Goal: Task Accomplishment & Management: Use online tool/utility

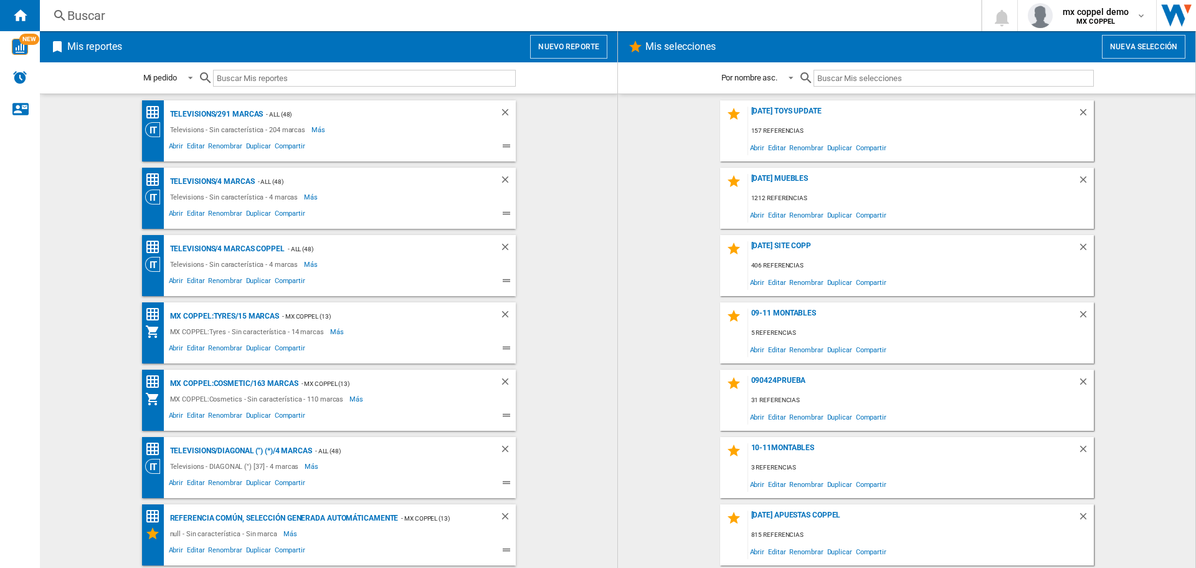
click at [538, 40] on button "Nuevo reporte" at bounding box center [568, 47] width 77 height 24
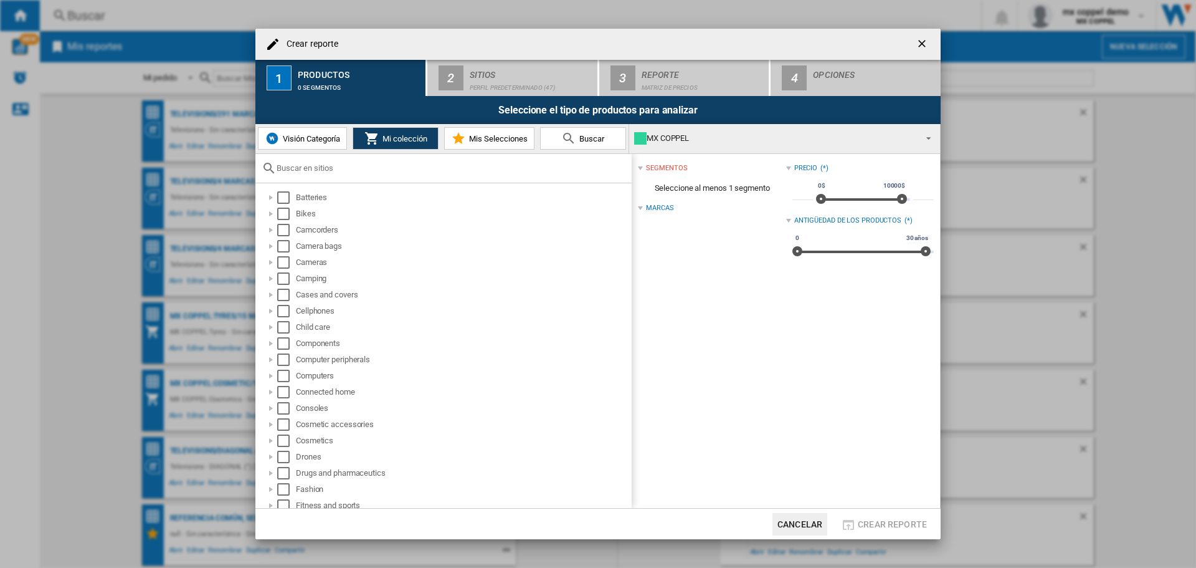
click at [277, 134] on img at bounding box center [272, 138] width 15 height 15
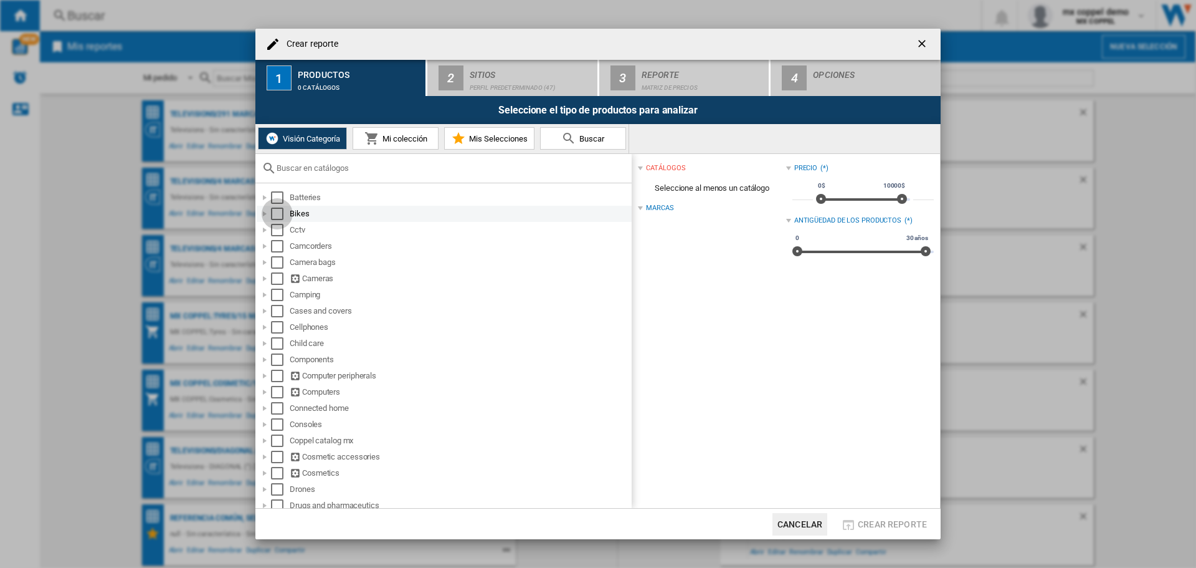
click at [280, 212] on div "Select" at bounding box center [277, 213] width 12 height 12
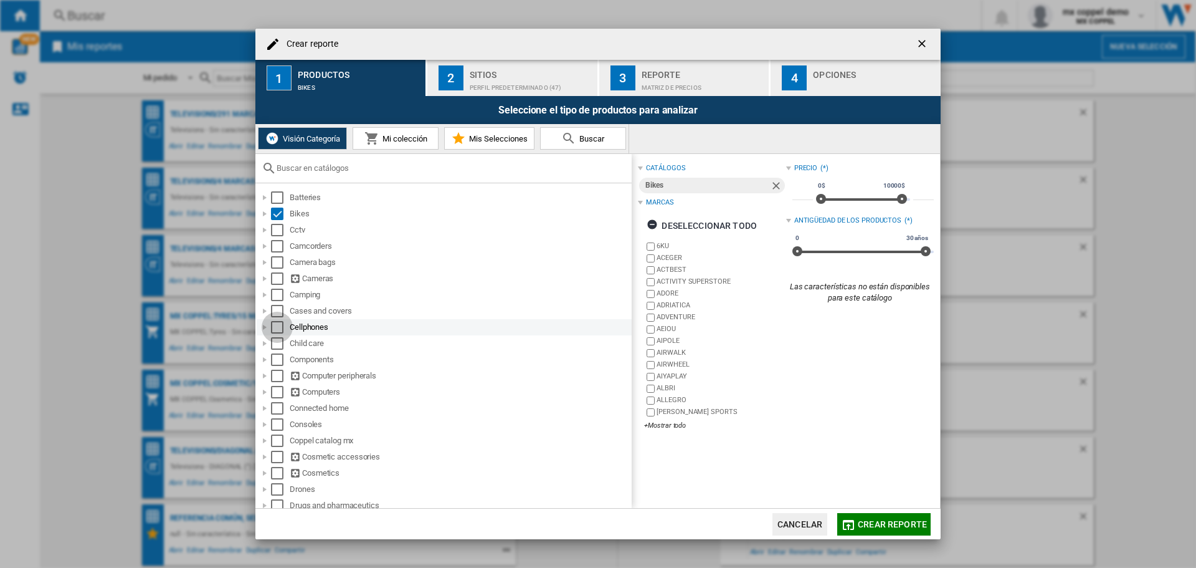
click at [282, 326] on div "Select" at bounding box center [277, 327] width 12 height 12
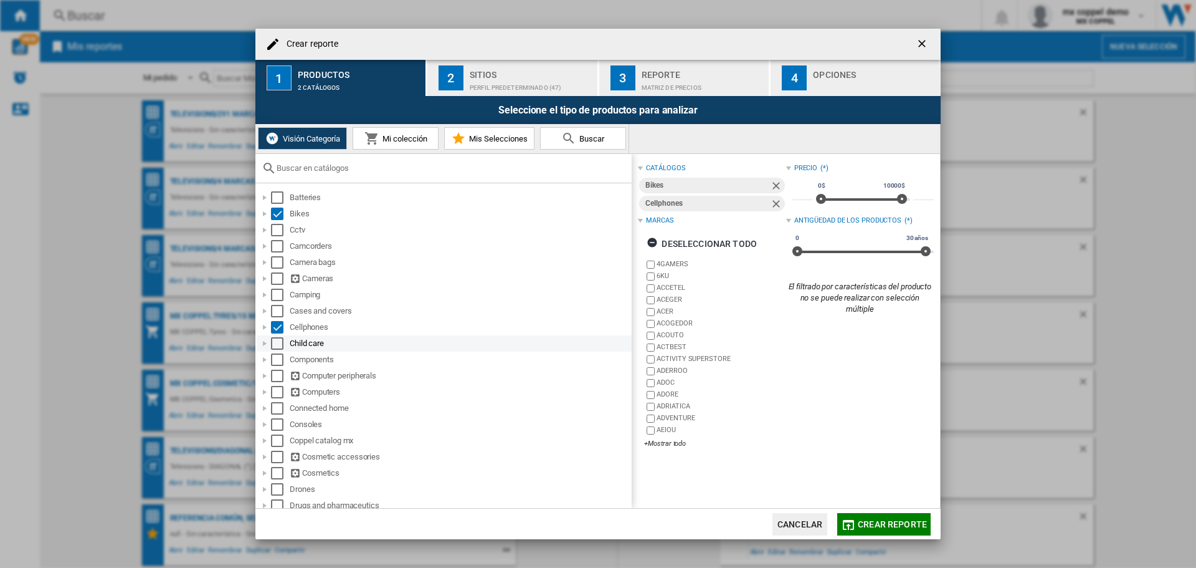
click at [277, 340] on div "Select" at bounding box center [277, 343] width 12 height 12
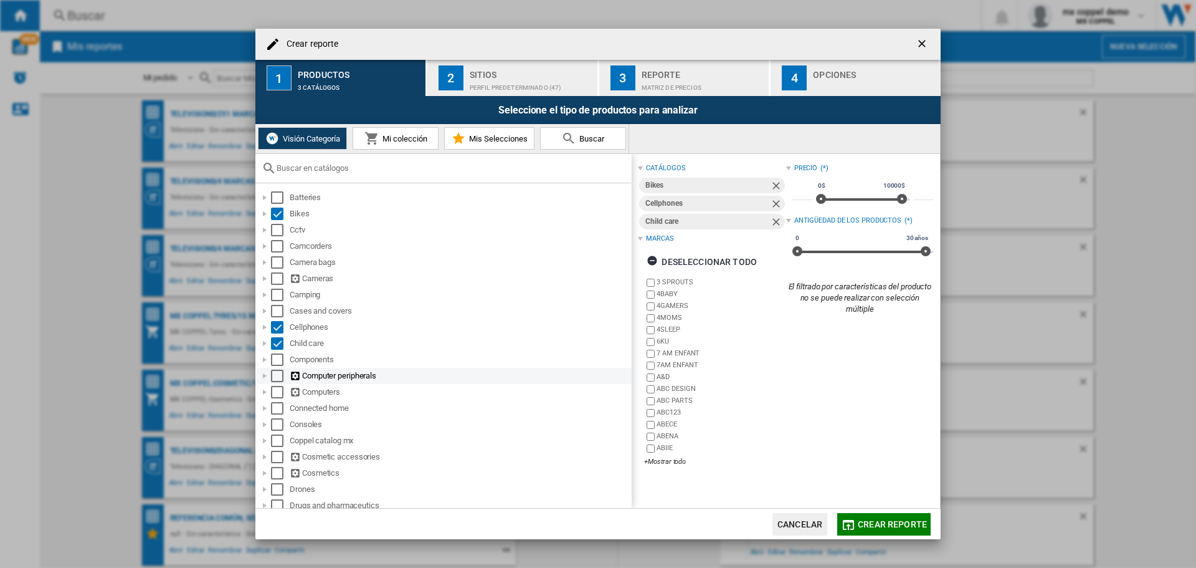
click at [275, 371] on div "Select" at bounding box center [277, 375] width 12 height 12
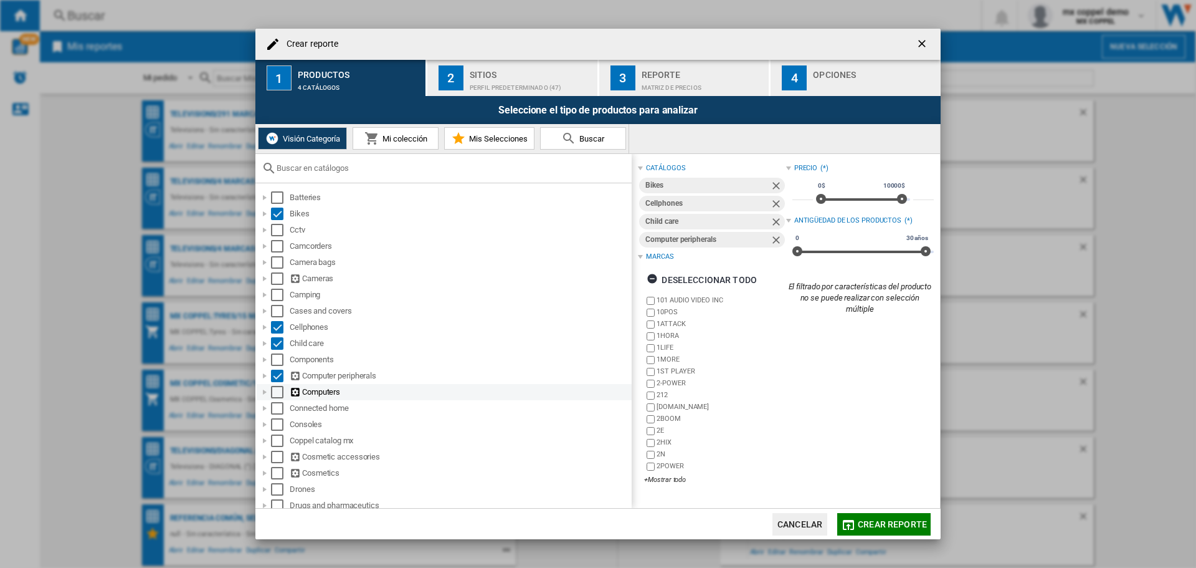
click at [277, 391] on div "Select" at bounding box center [277, 392] width 12 height 12
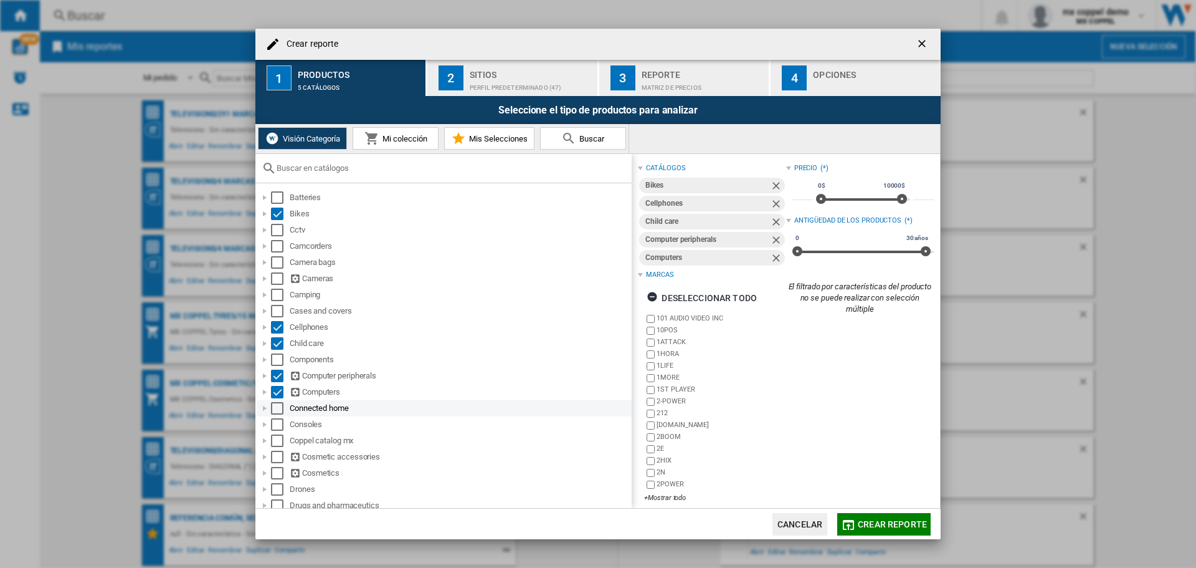
click at [274, 412] on div "Select" at bounding box center [277, 408] width 12 height 12
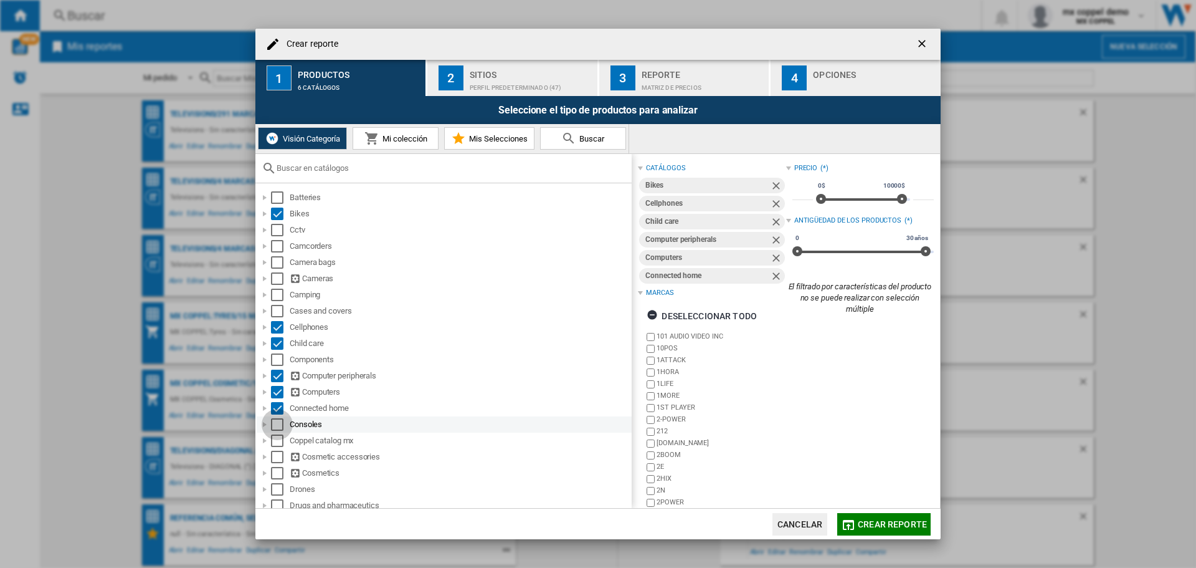
click at [273, 431] on div "Select" at bounding box center [277, 424] width 12 height 12
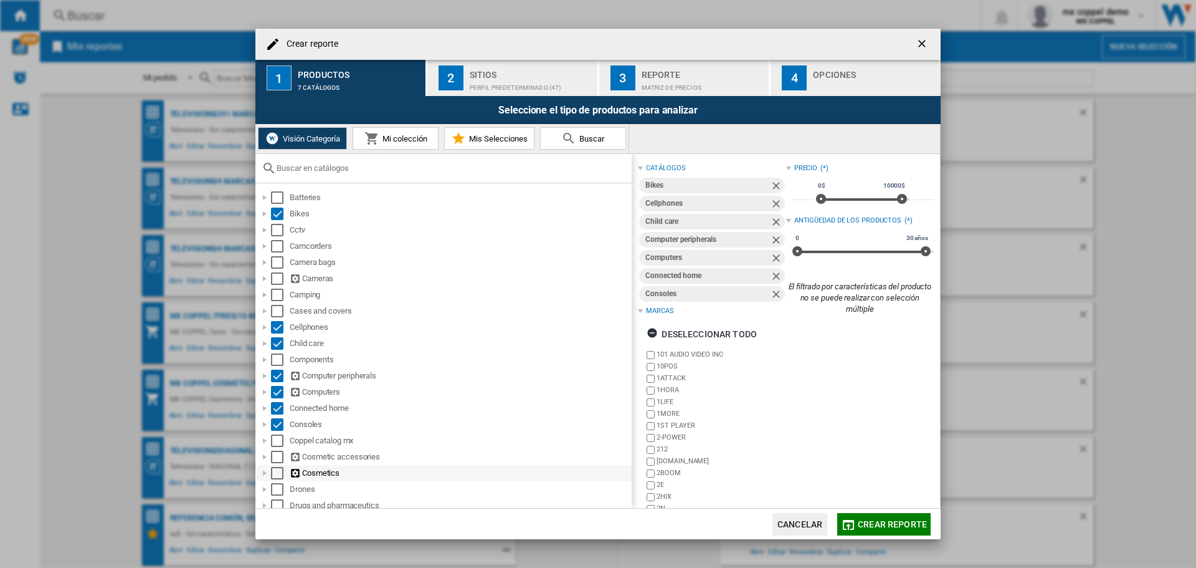
click at [275, 473] on div "Select" at bounding box center [277, 473] width 12 height 12
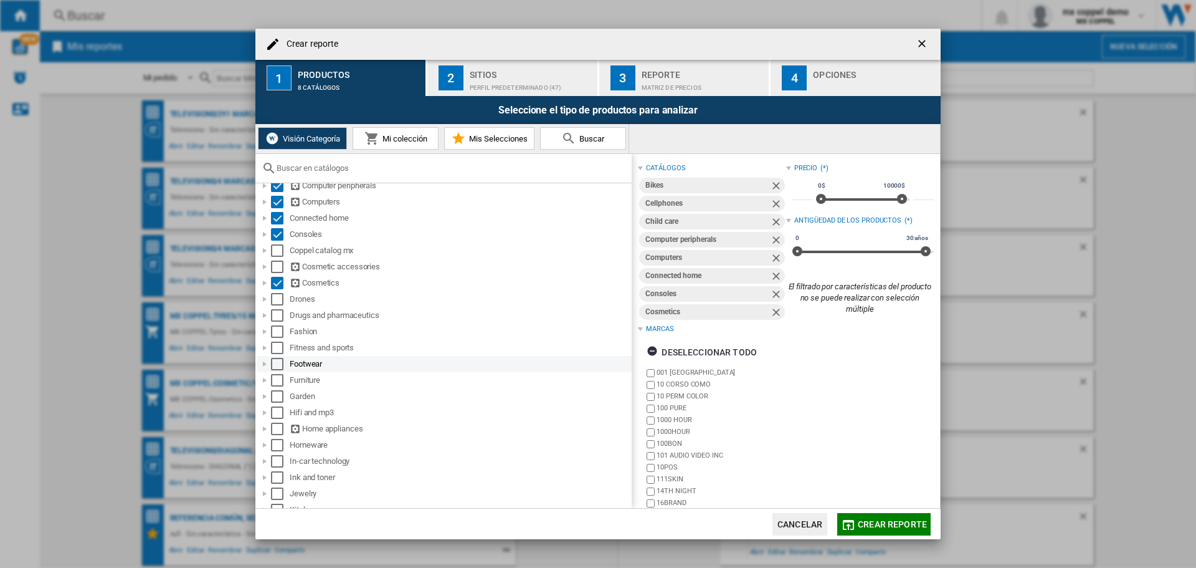
scroll to position [249, 0]
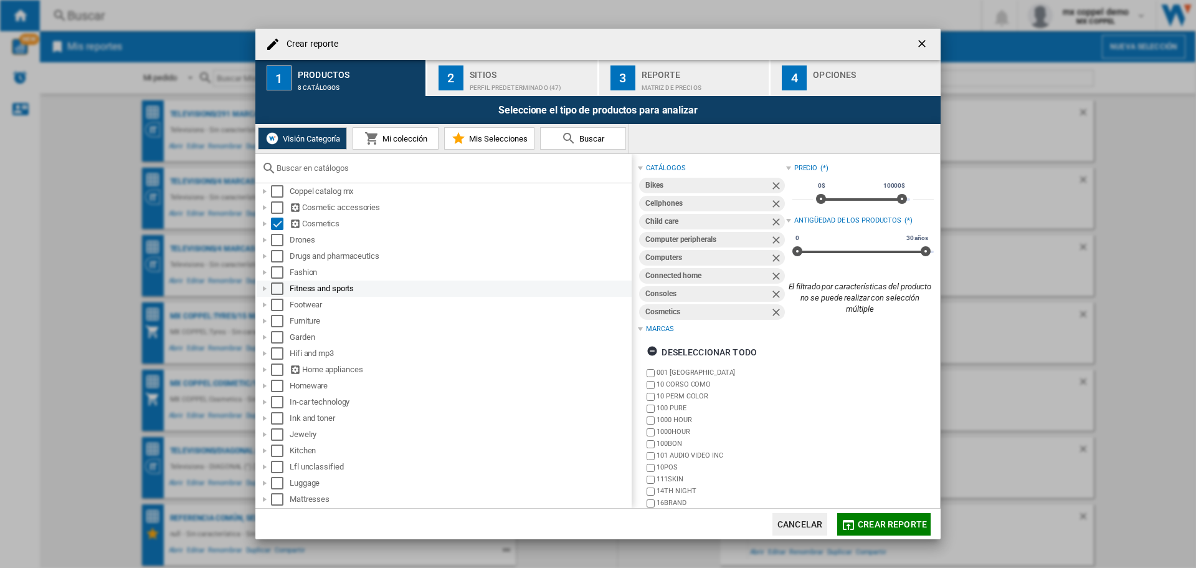
click at [279, 285] on div "Select" at bounding box center [277, 288] width 12 height 12
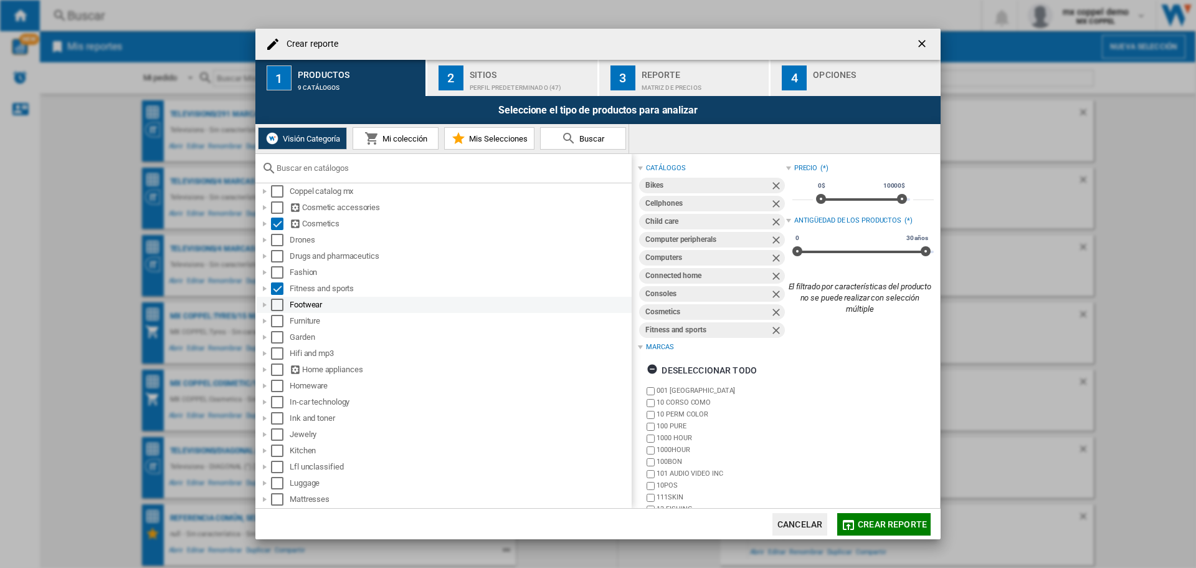
click at [278, 301] on div "Select" at bounding box center [277, 304] width 12 height 12
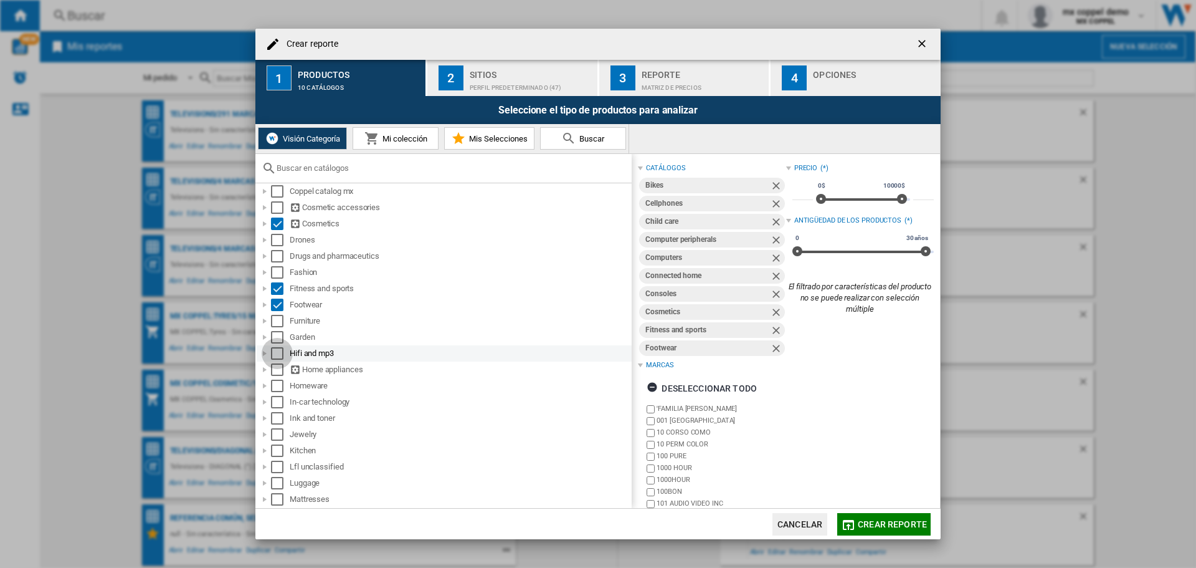
click at [280, 350] on div "Select" at bounding box center [277, 353] width 12 height 12
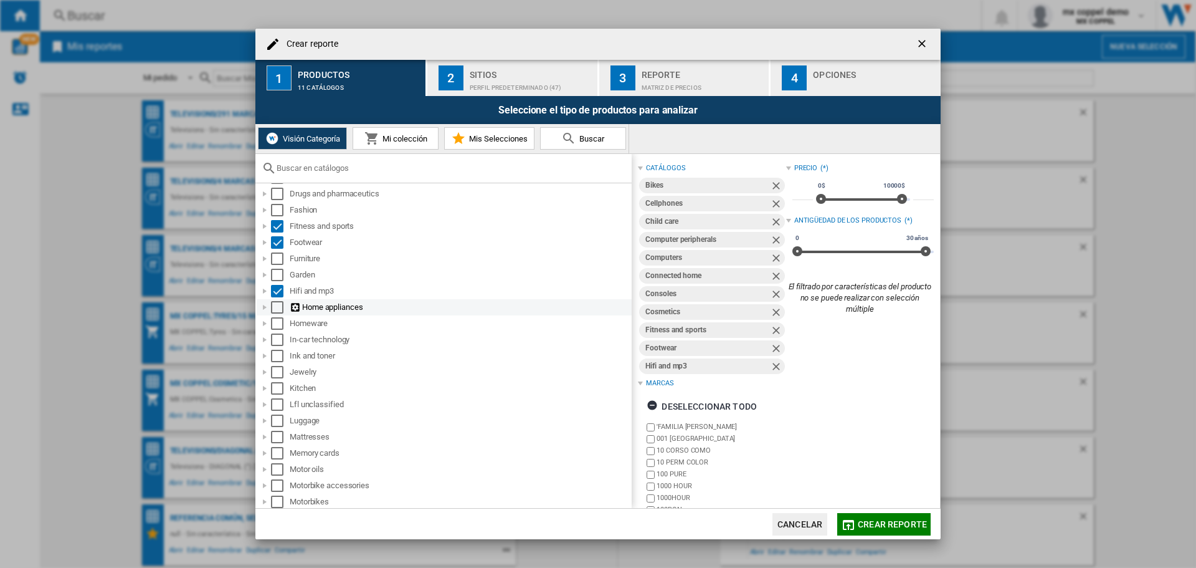
click at [279, 308] on div "Select" at bounding box center [277, 307] width 12 height 12
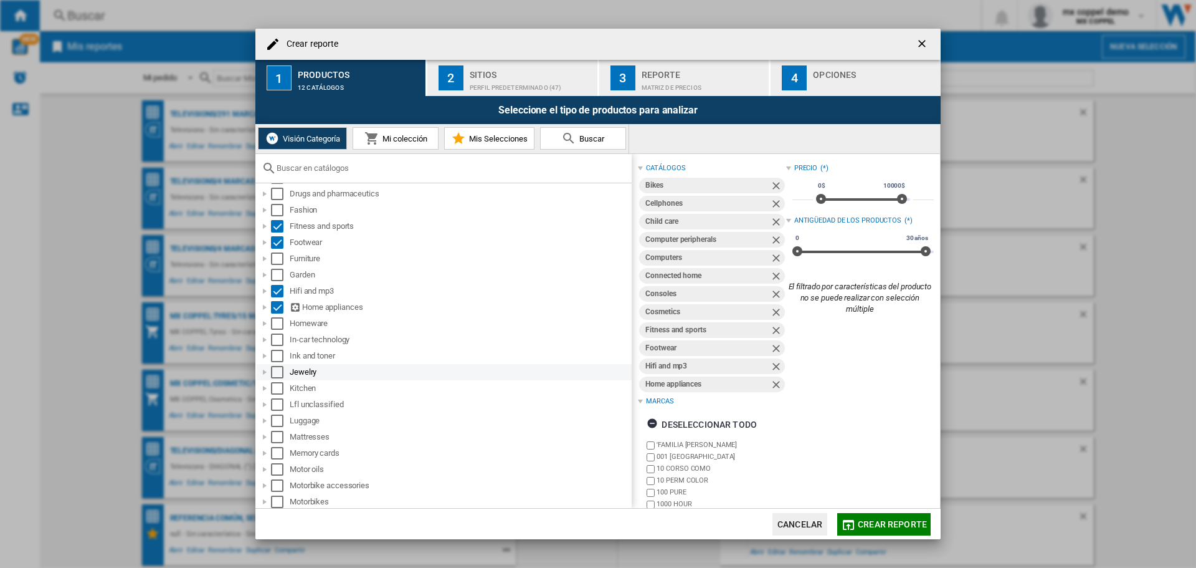
click at [273, 371] on div "Select" at bounding box center [277, 372] width 12 height 12
click at [274, 386] on div "Select" at bounding box center [277, 388] width 12 height 12
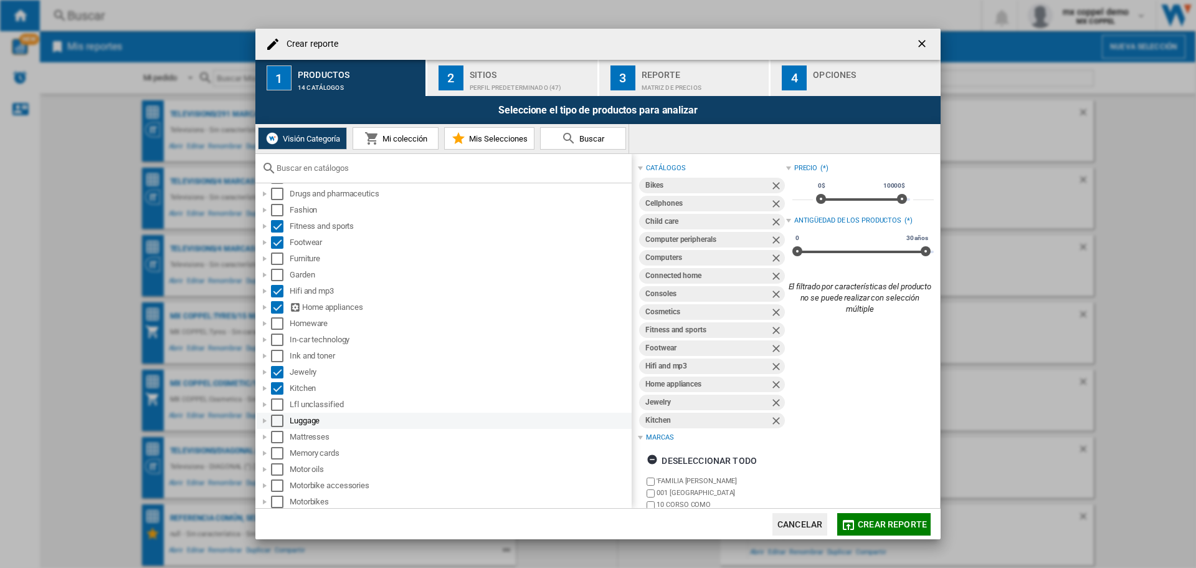
click at [277, 422] on div "Select" at bounding box center [277, 420] width 12 height 12
click at [275, 435] on div "Select" at bounding box center [277, 437] width 12 height 12
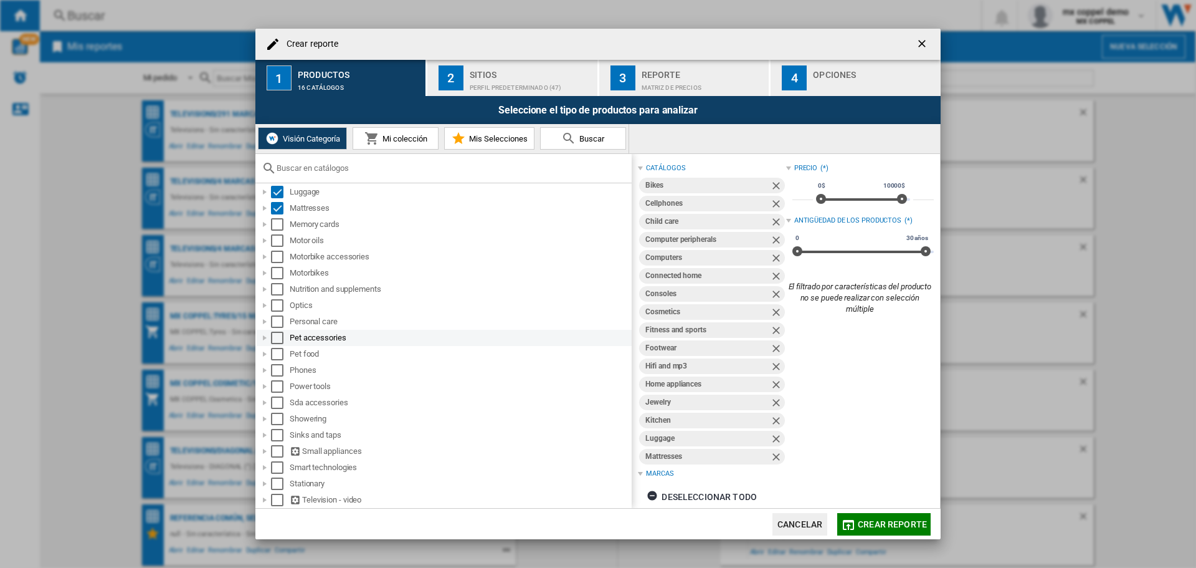
scroll to position [561, 0]
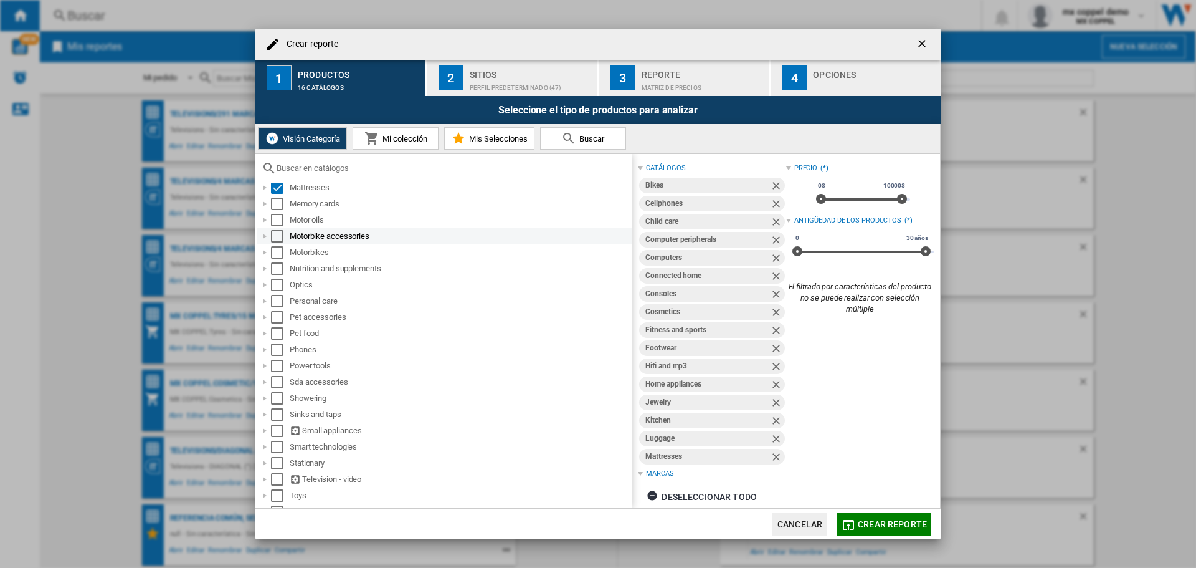
click at [278, 239] on div "Select" at bounding box center [277, 236] width 12 height 12
click at [278, 251] on div "Select" at bounding box center [277, 252] width 12 height 12
click at [280, 283] on div "Select" at bounding box center [277, 284] width 12 height 12
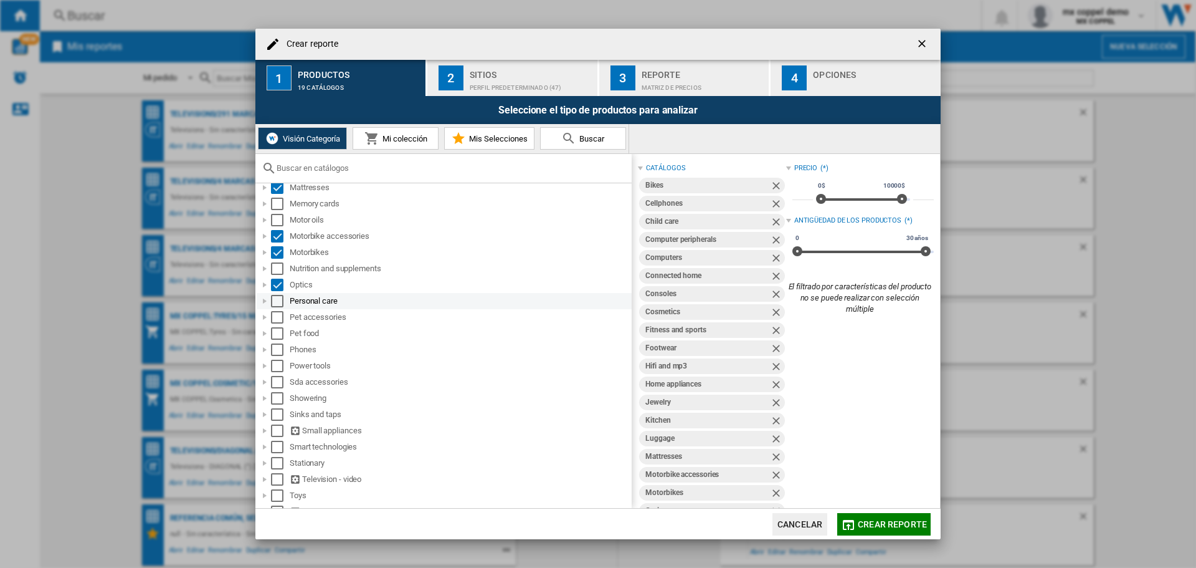
click at [278, 299] on div "Select" at bounding box center [277, 301] width 12 height 12
click at [275, 366] on div "Select" at bounding box center [277, 365] width 12 height 12
click at [277, 431] on div "Select" at bounding box center [277, 430] width 12 height 12
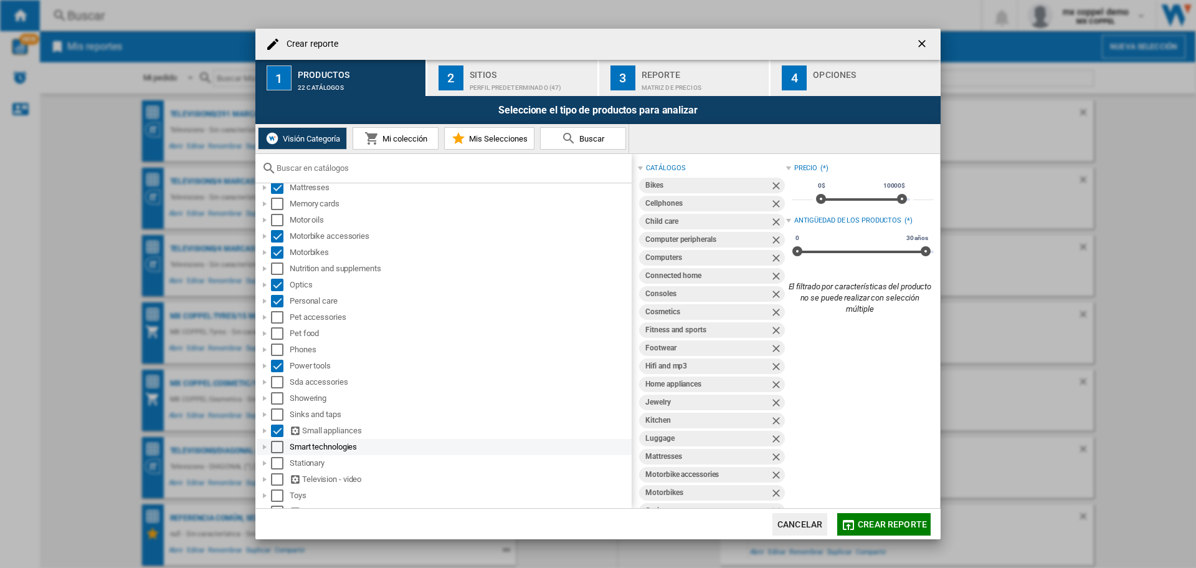
click at [279, 449] on div "Select" at bounding box center [277, 446] width 12 height 12
click at [274, 482] on div "Select" at bounding box center [277, 479] width 12 height 12
click at [272, 500] on div "Select" at bounding box center [277, 495] width 12 height 12
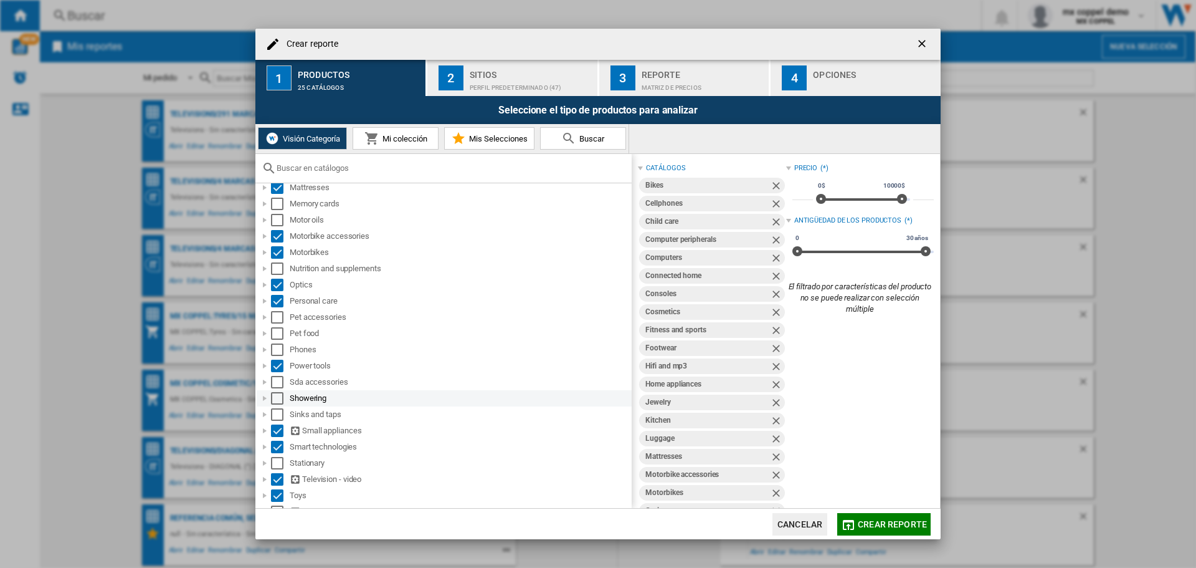
scroll to position [639, 0]
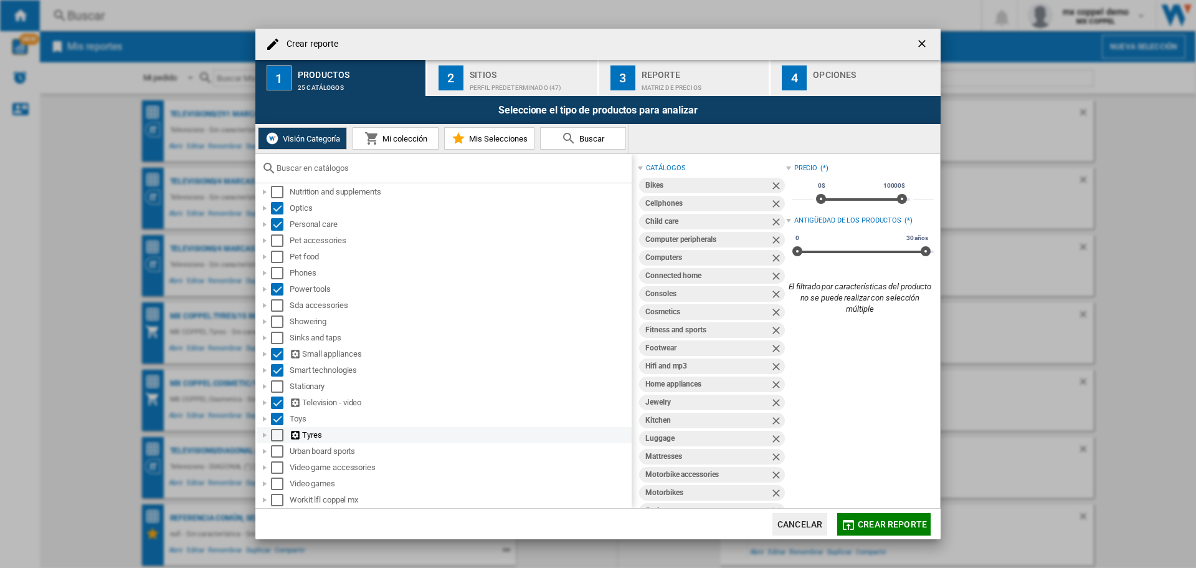
click at [280, 436] on div "Select" at bounding box center [277, 435] width 12 height 12
click at [274, 482] on div "Select" at bounding box center [277, 483] width 12 height 12
click at [276, 468] on div "Select" at bounding box center [277, 467] width 12 height 12
drag, startPoint x: 920, startPoint y: 250, endPoint x: 860, endPoint y: 249, distance: 59.8
click at [860, 249] on span at bounding box center [864, 251] width 10 height 10
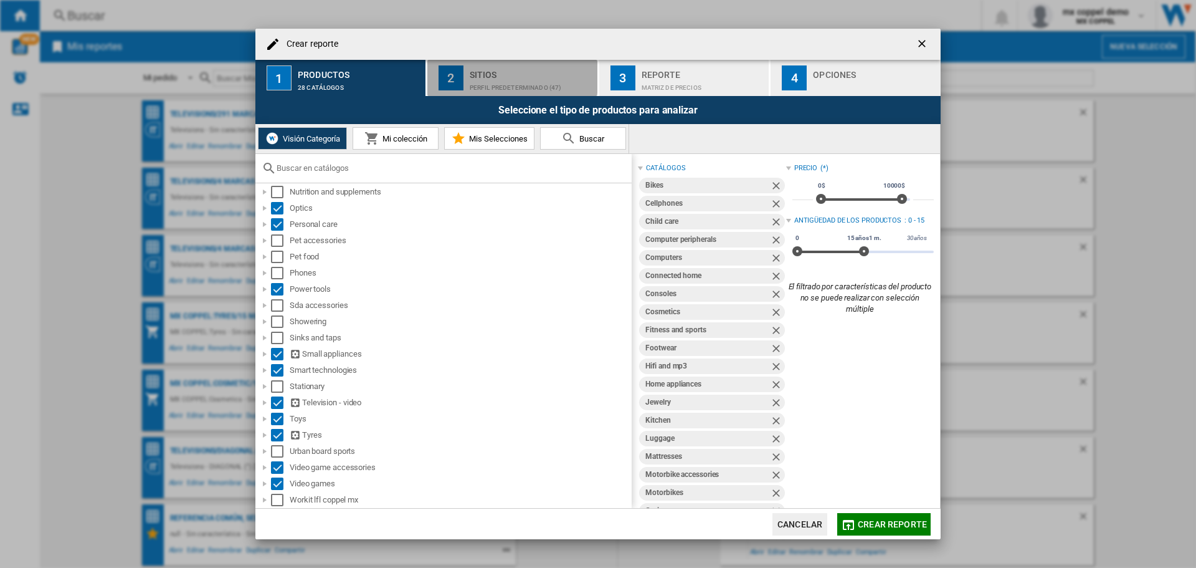
click at [488, 78] on div "Perfil predeterminado (47)" at bounding box center [531, 84] width 123 height 13
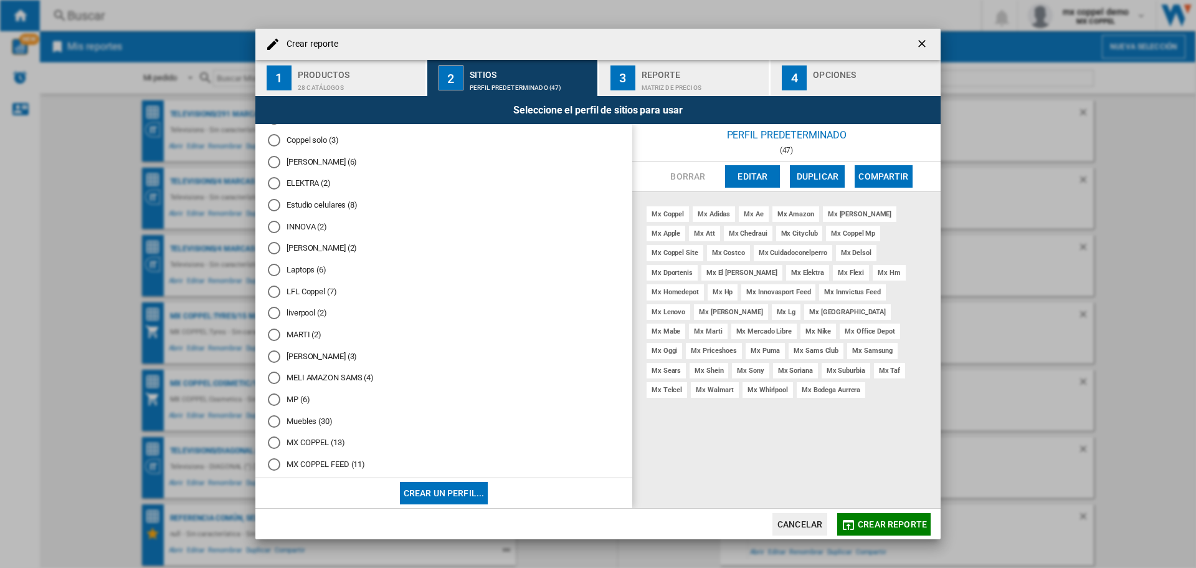
scroll to position [738, 0]
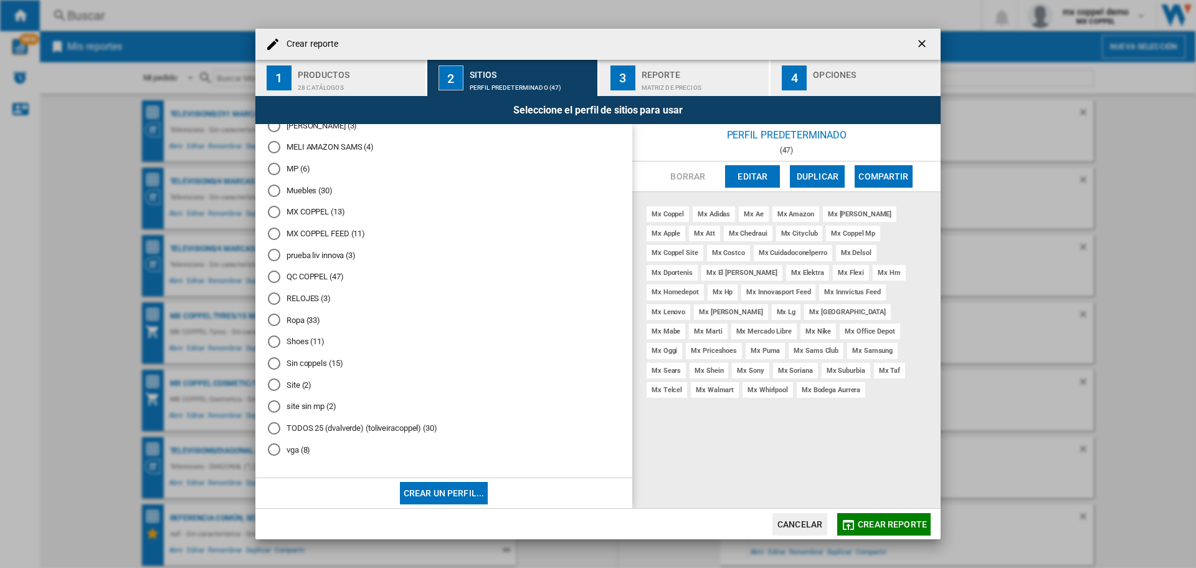
click at [439, 497] on button "Crear un perfil..." at bounding box center [444, 493] width 88 height 22
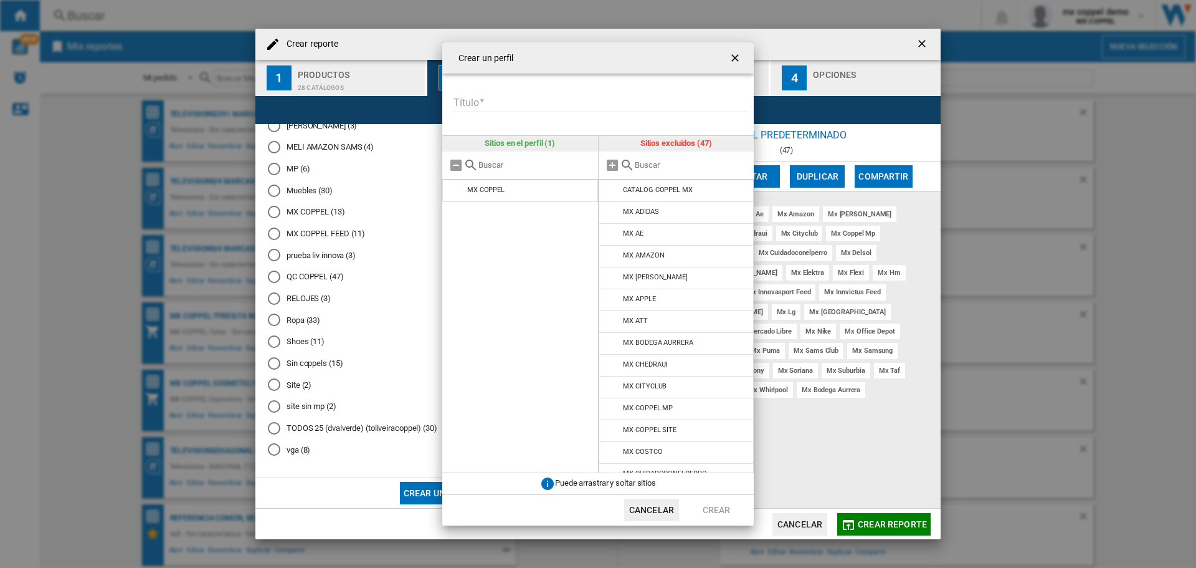
click at [468, 95] on input "Título" at bounding box center [600, 102] width 295 height 19
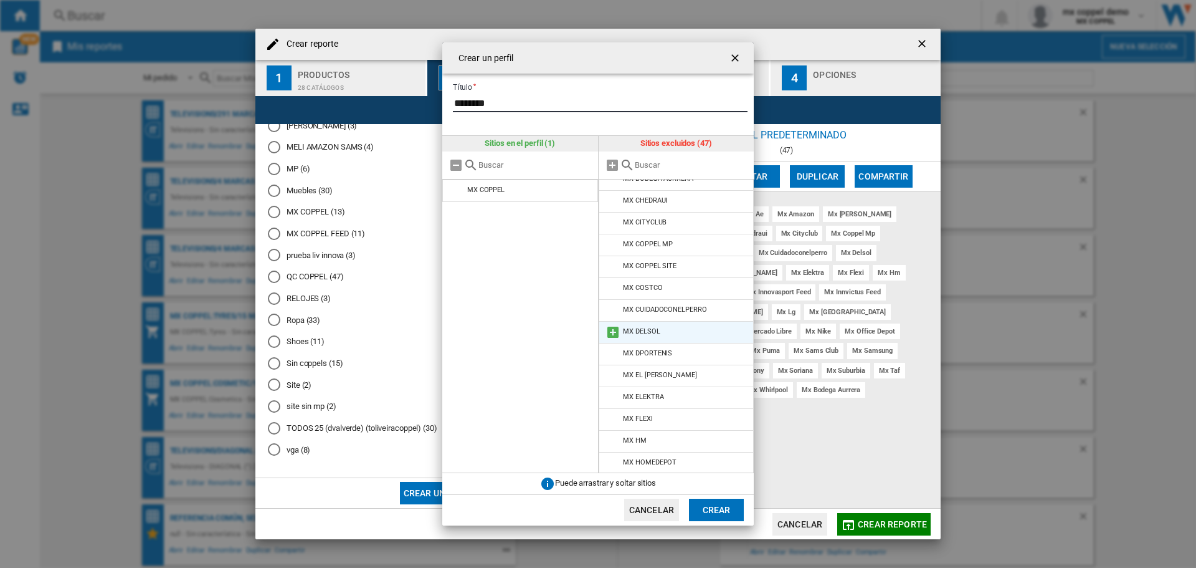
scroll to position [187, 0]
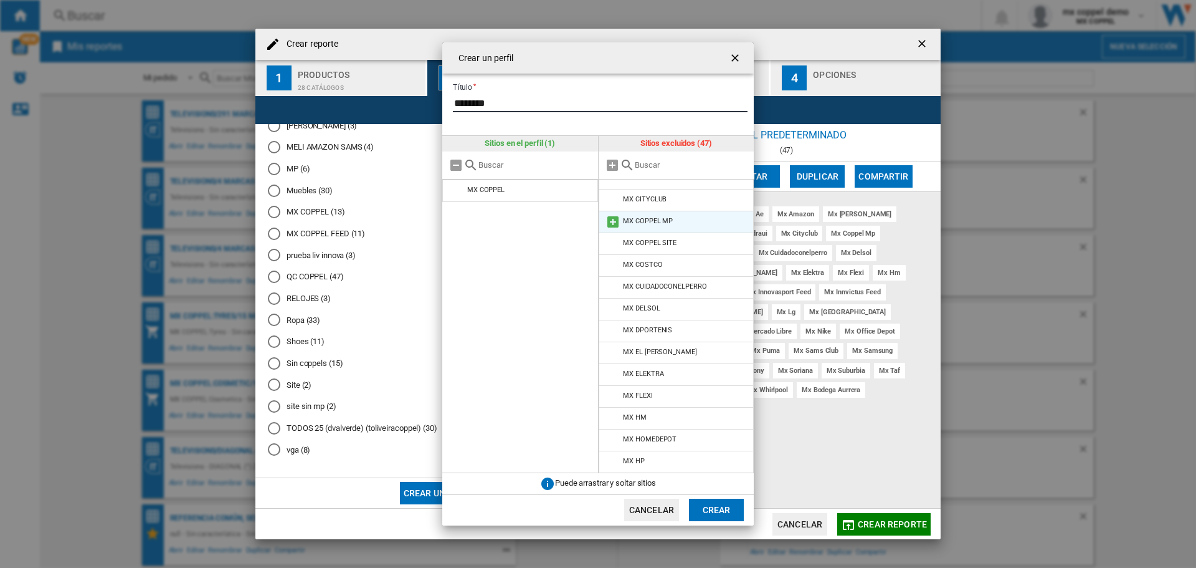
type input "********"
click at [614, 220] on md-icon at bounding box center [613, 221] width 15 height 15
click at [614, 221] on md-icon at bounding box center [613, 221] width 15 height 15
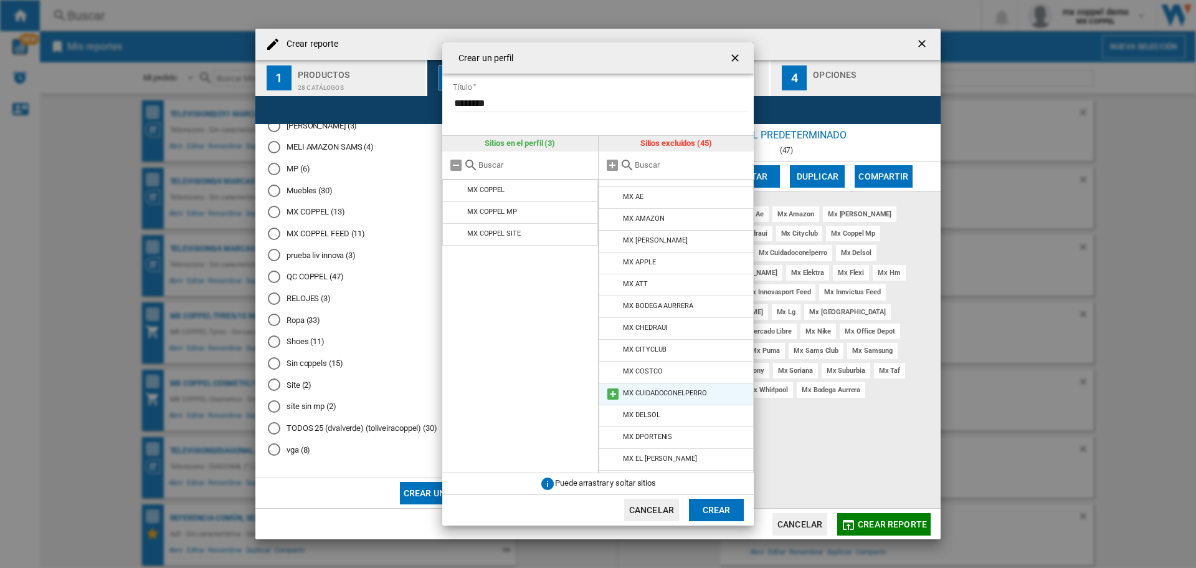
scroll to position [0, 0]
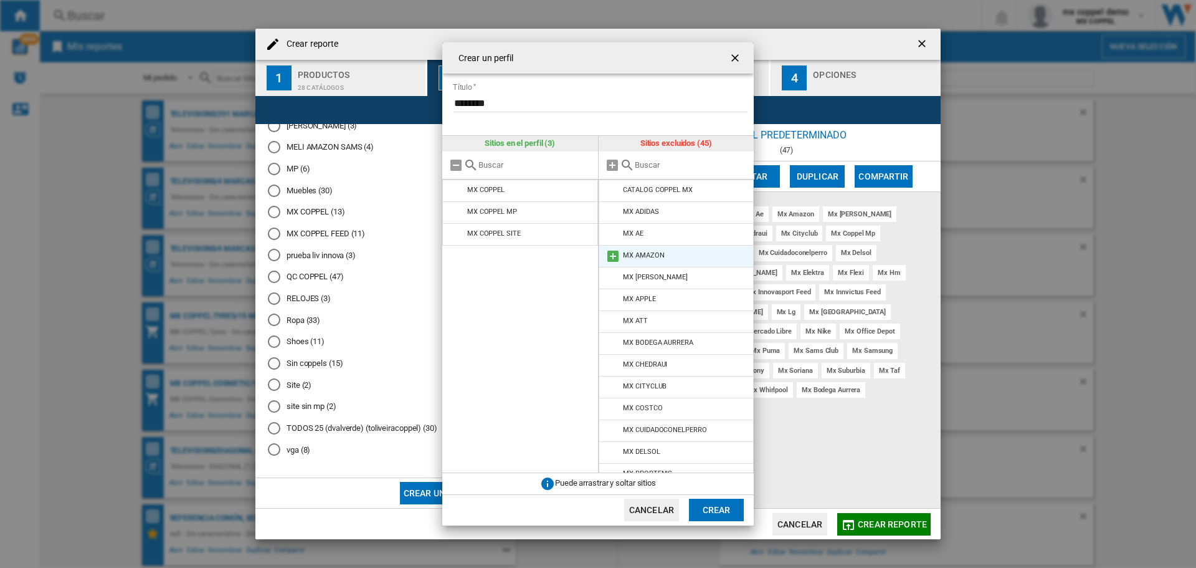
click at [609, 258] on md-icon at bounding box center [613, 256] width 15 height 15
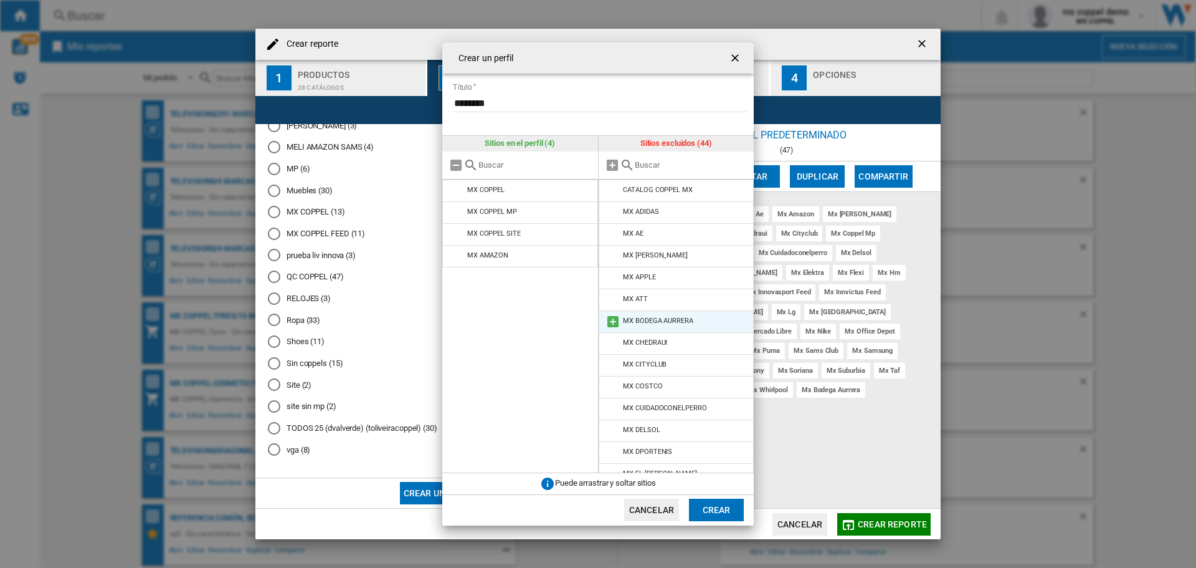
click at [612, 319] on md-icon at bounding box center [613, 321] width 15 height 15
click at [611, 320] on md-icon at bounding box center [613, 321] width 15 height 15
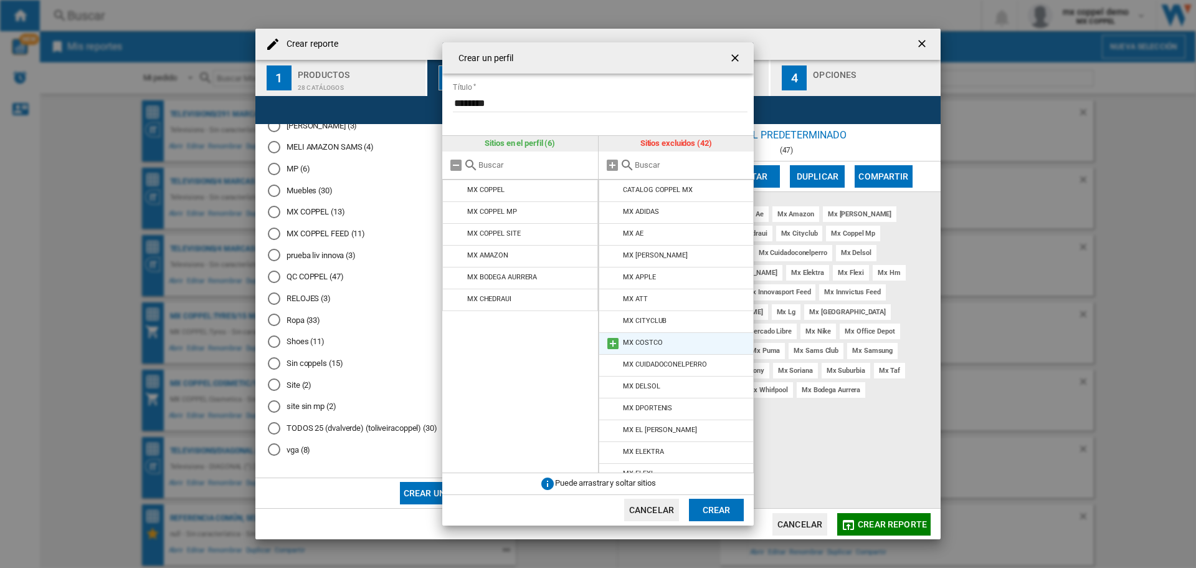
click at [611, 341] on md-icon at bounding box center [613, 343] width 15 height 15
click at [614, 409] on md-icon at bounding box center [613, 408] width 15 height 15
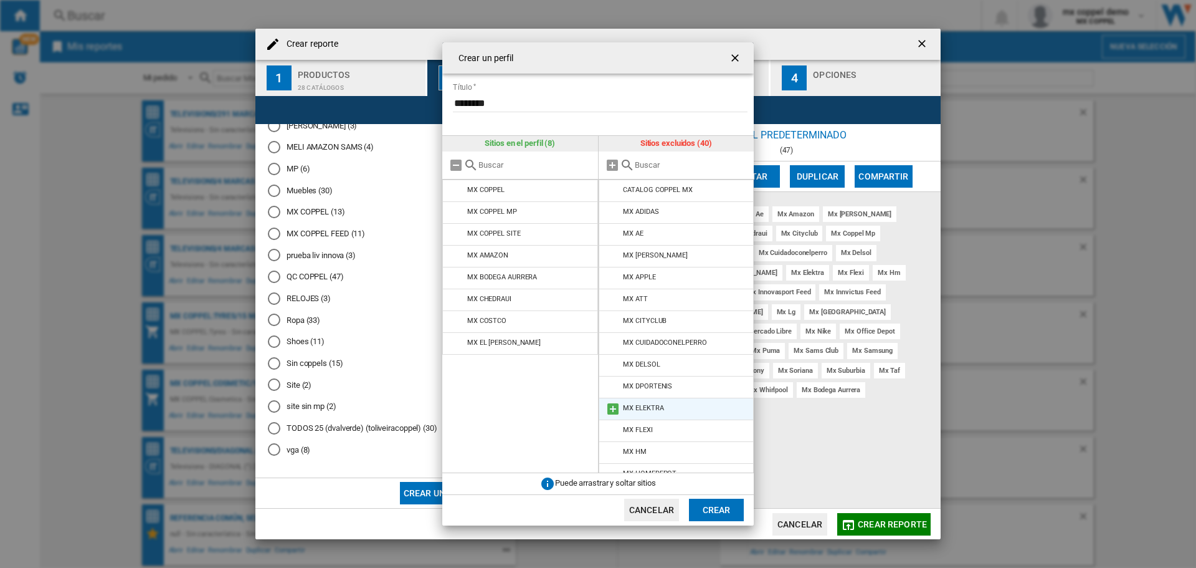
click at [612, 406] on md-icon at bounding box center [613, 408] width 15 height 15
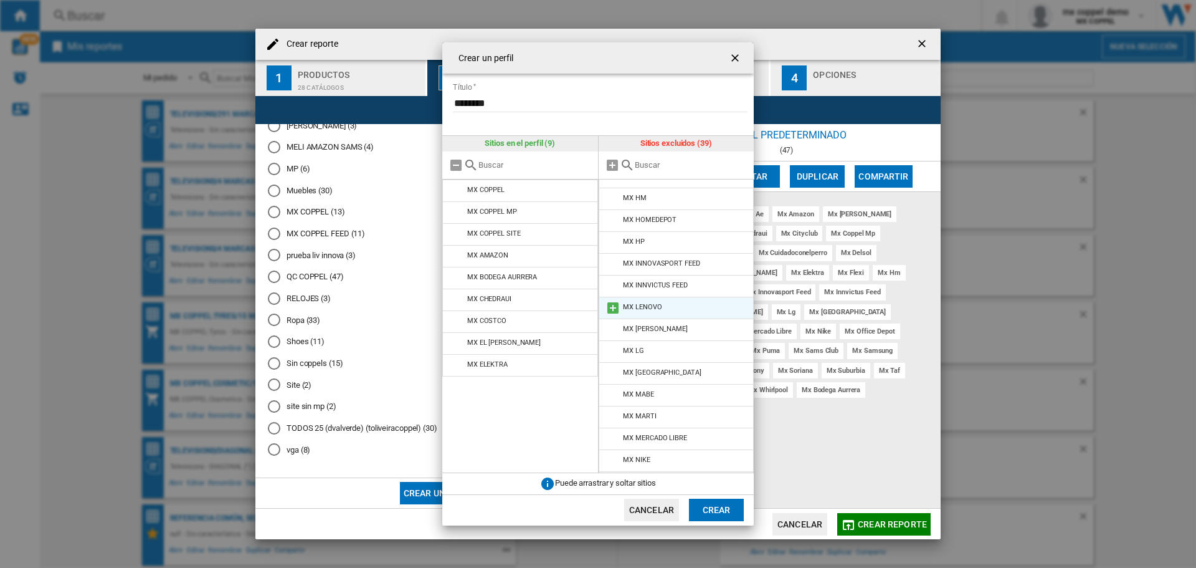
scroll to position [249, 0]
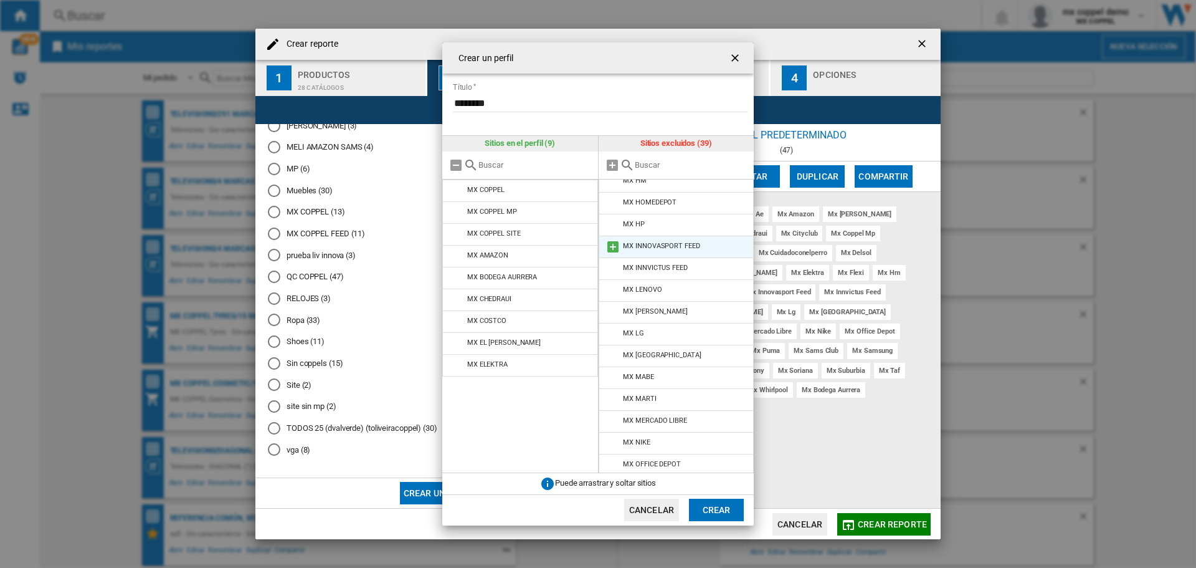
click at [612, 245] on md-icon at bounding box center [613, 246] width 15 height 15
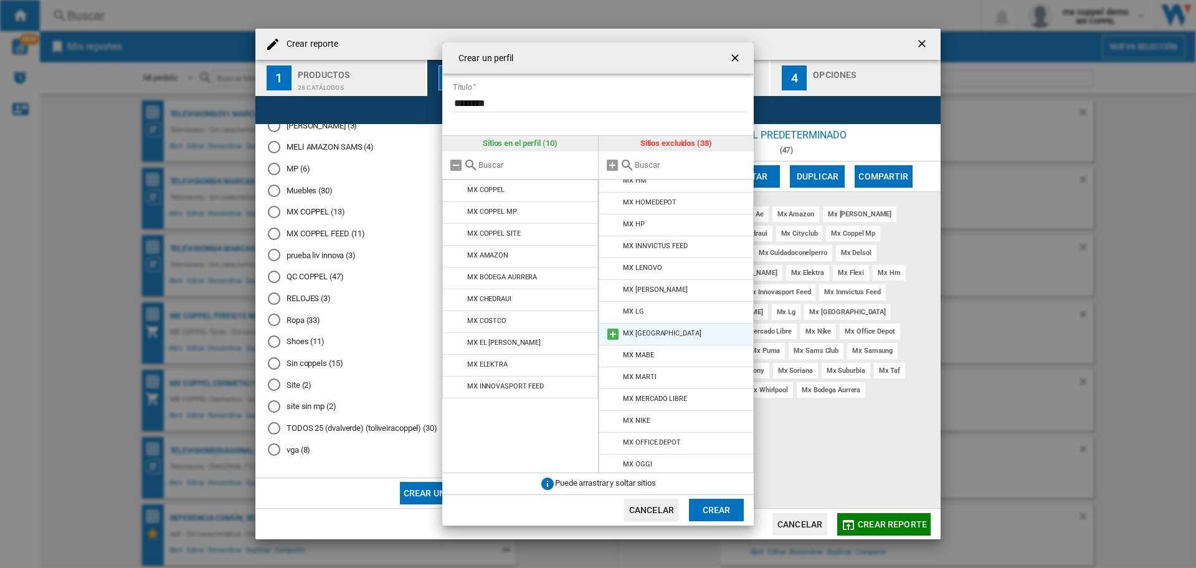
click at [617, 331] on md-icon at bounding box center [613, 333] width 15 height 15
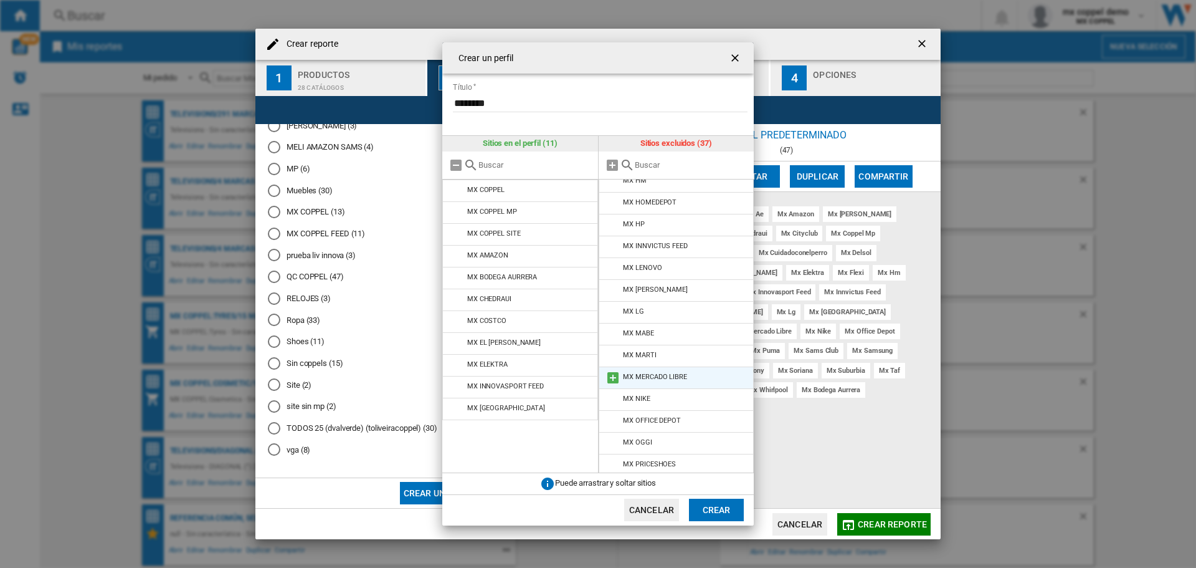
click at [616, 378] on md-icon at bounding box center [613, 377] width 15 height 15
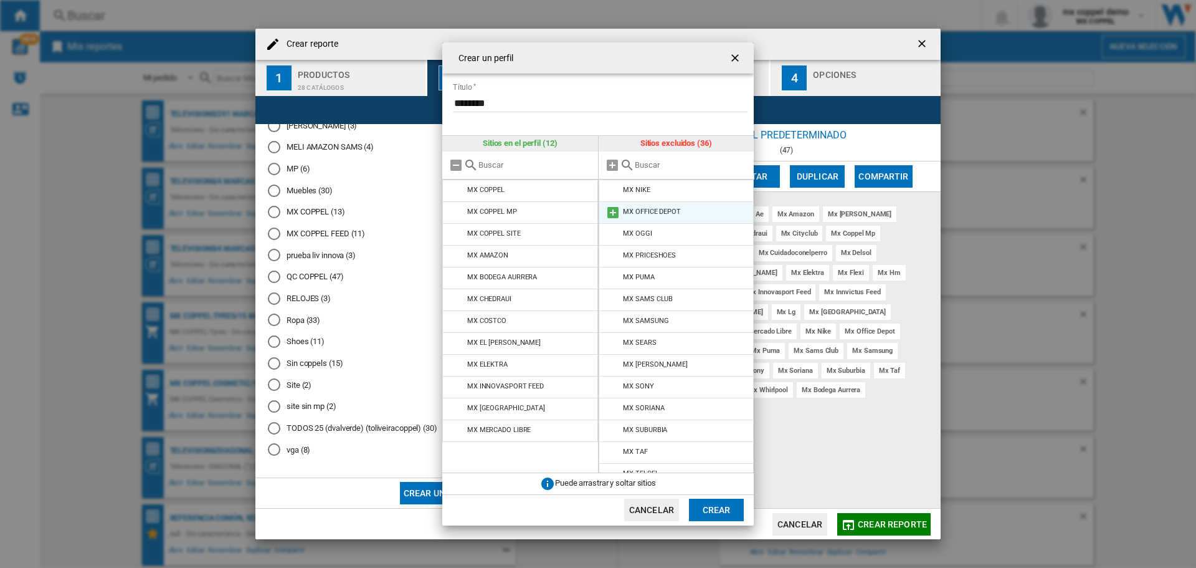
click at [613, 212] on md-icon at bounding box center [613, 212] width 15 height 15
click at [614, 231] on md-icon at bounding box center [613, 234] width 15 height 15
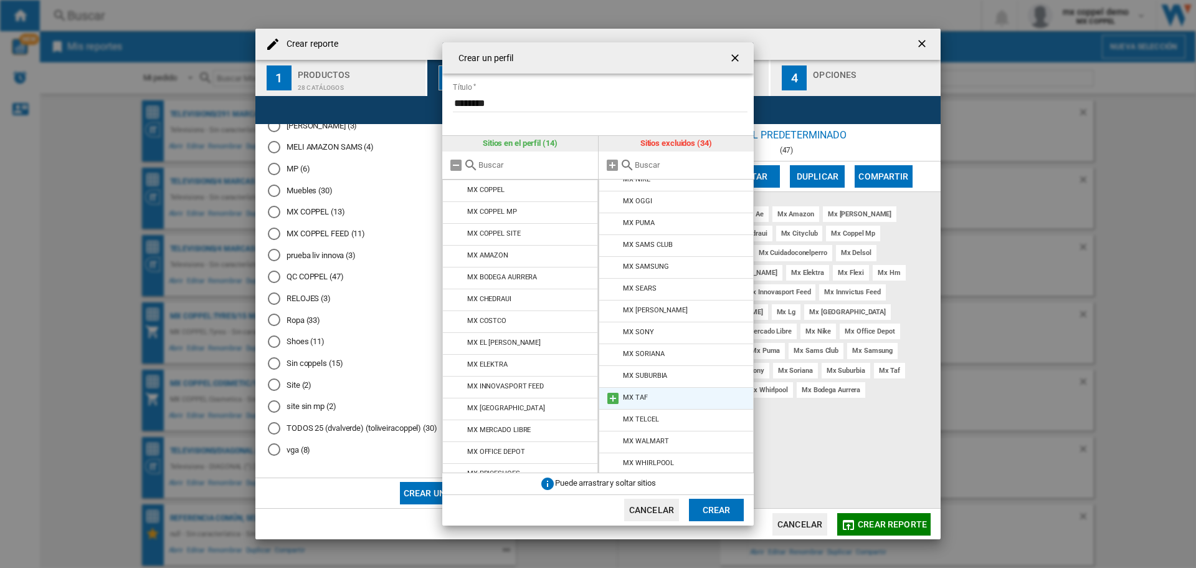
scroll to position [449, 0]
click at [614, 243] on md-icon at bounding box center [613, 243] width 15 height 15
click at [621, 438] on li "MX WALMART" at bounding box center [677, 439] width 156 height 22
click at [612, 435] on md-icon at bounding box center [613, 439] width 15 height 15
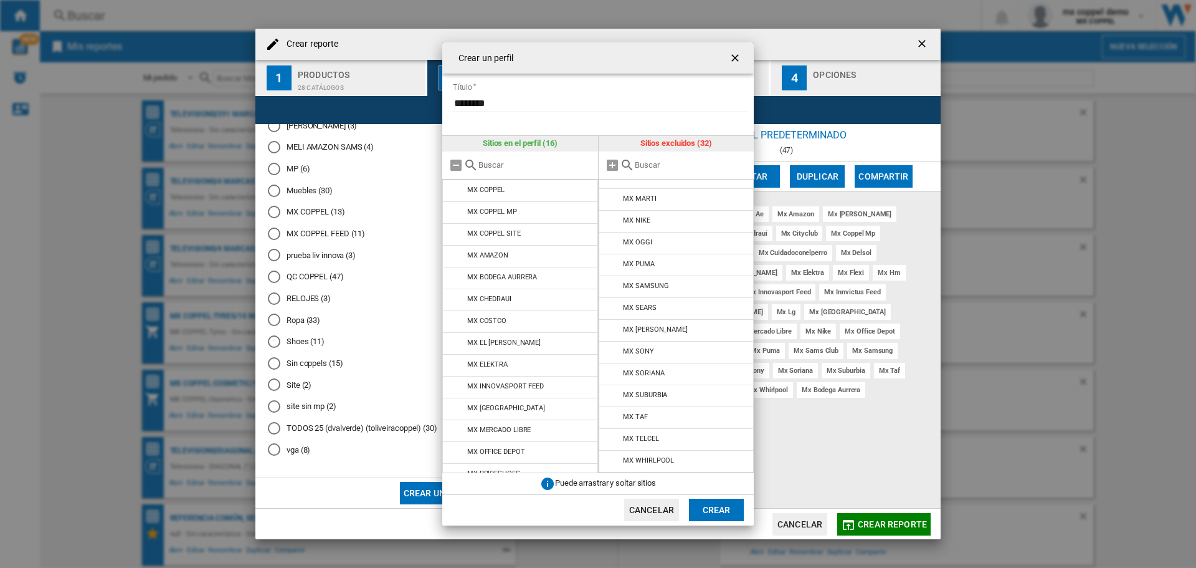
scroll to position [406, 0]
click at [721, 502] on button "Crear" at bounding box center [716, 509] width 55 height 22
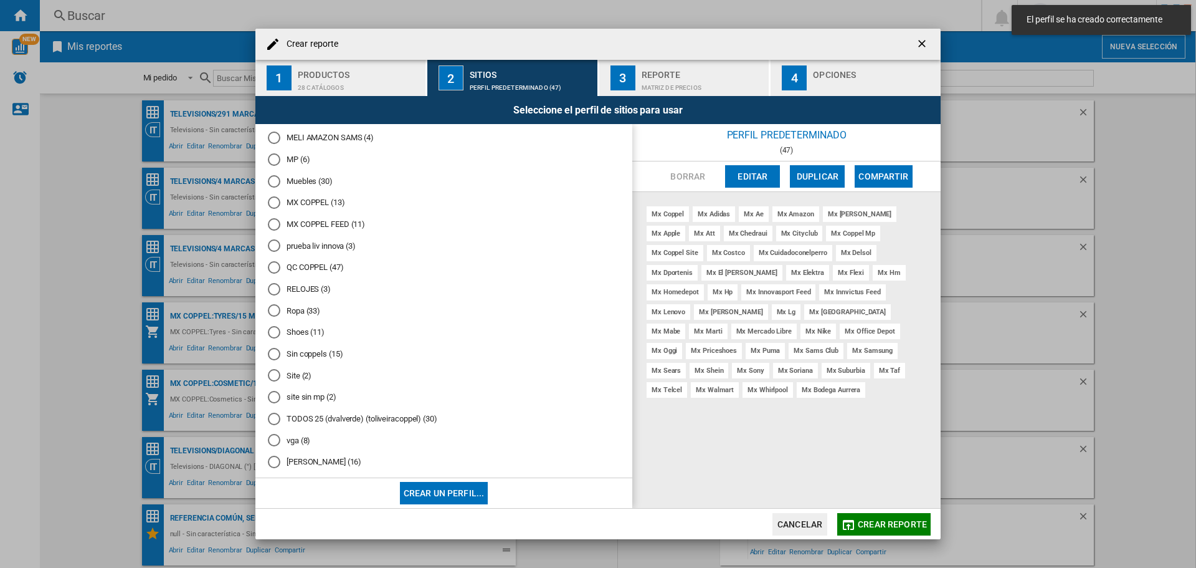
scroll to position [760, 0]
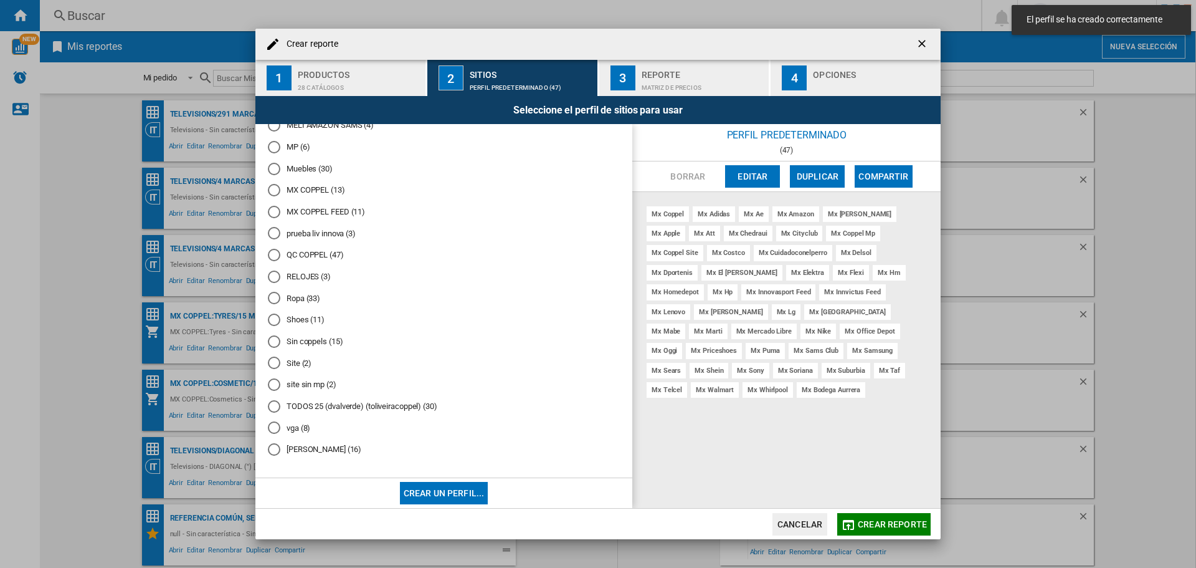
click at [274, 450] on div "Mauricio (16)" at bounding box center [274, 449] width 12 height 12
click at [638, 76] on button "3 Reporte Matriz de precios" at bounding box center [684, 78] width 171 height 36
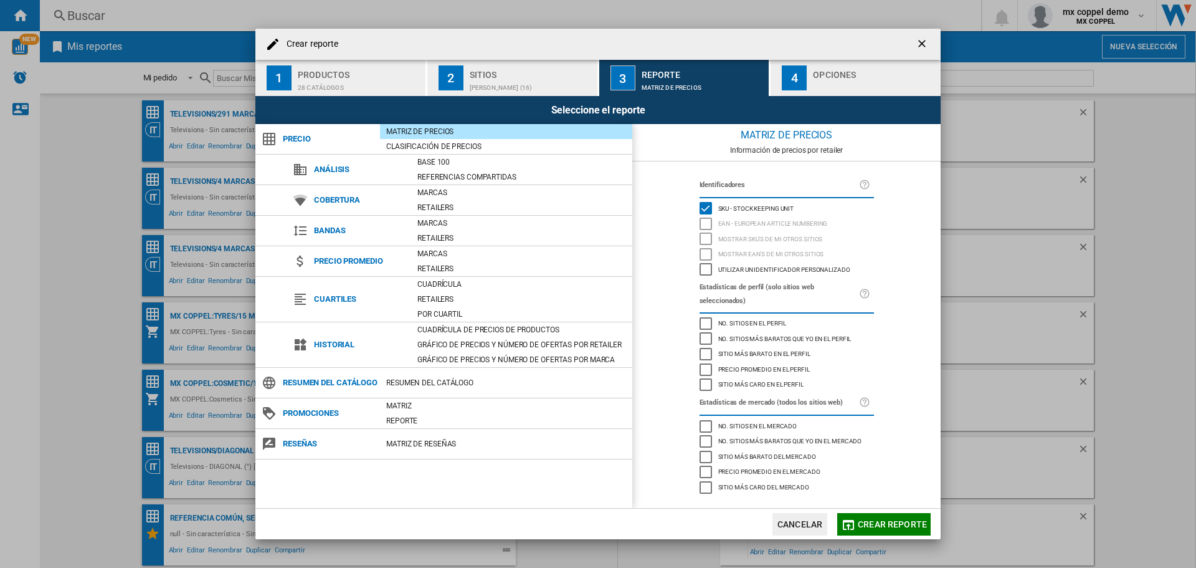
click at [742, 348] on span "Sitio más barato en el perfil" at bounding box center [764, 352] width 92 height 9
click at [836, 72] on div "Opciones" at bounding box center [874, 71] width 123 height 13
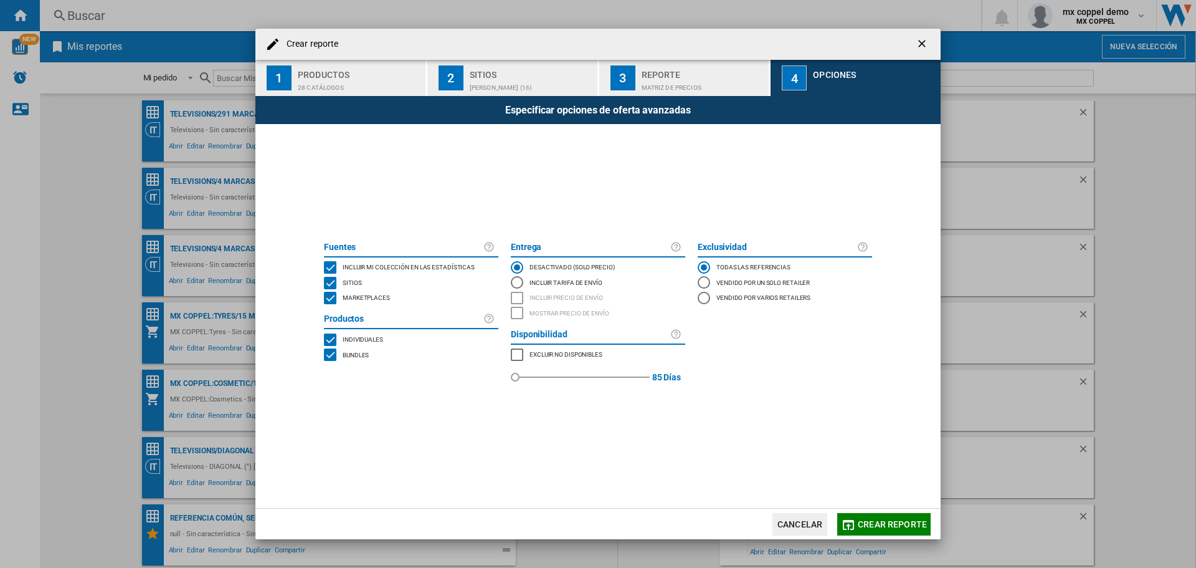
click at [520, 356] on div "MARKETPLACES" at bounding box center [517, 354] width 12 height 12
drag, startPoint x: 513, startPoint y: 377, endPoint x: 604, endPoint y: 380, distance: 90.4
click at [604, 380] on div "red" at bounding box center [605, 377] width 12 height 12
click at [900, 524] on span "Crear reporte" at bounding box center [892, 524] width 69 height 10
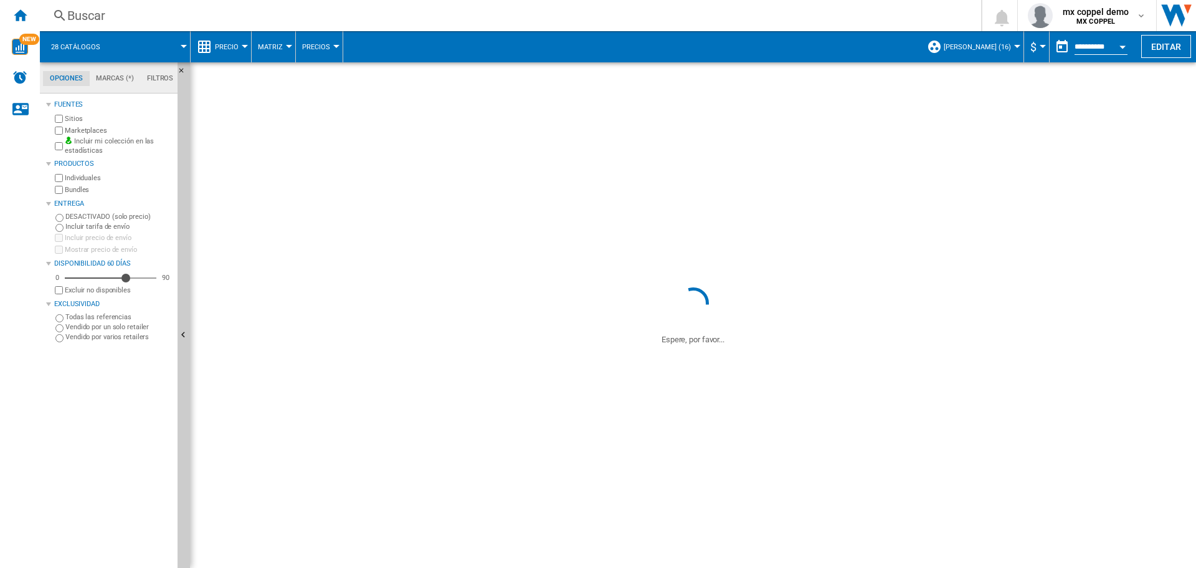
click at [1123, 46] on div "Open calendar" at bounding box center [1123, 46] width 6 height 3
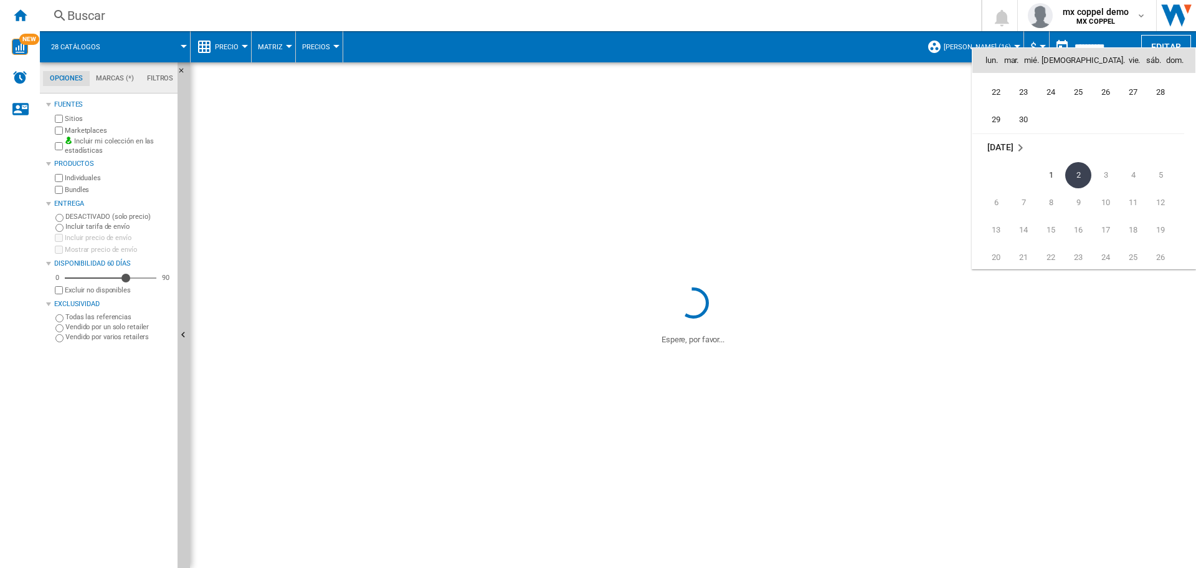
scroll to position [5881, 0]
click at [1028, 120] on span "30" at bounding box center [1023, 121] width 25 height 25
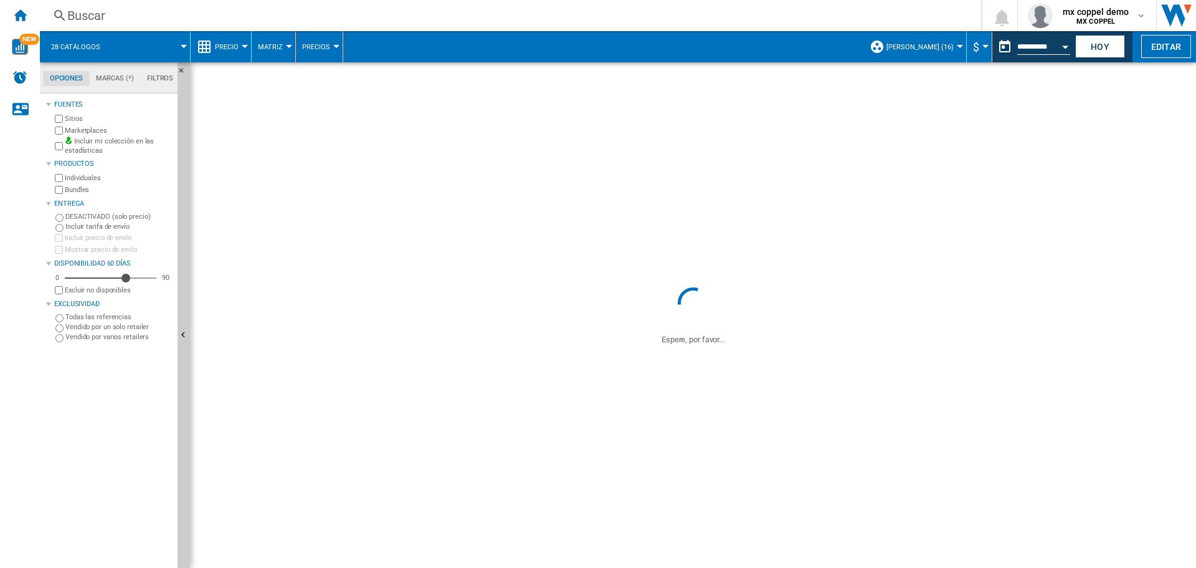
type input "**********"
